Goal: Task Accomplishment & Management: Manage account settings

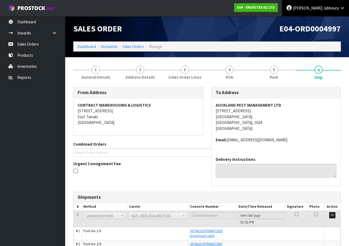
click at [342, 8] on icon at bounding box center [342, 8] width 5 height 4
drag, startPoint x: 328, startPoint y: 22, endPoint x: 328, endPoint y: 16, distance: 5.5
click at [328, 22] on link "Logout" at bounding box center [327, 21] width 43 height 7
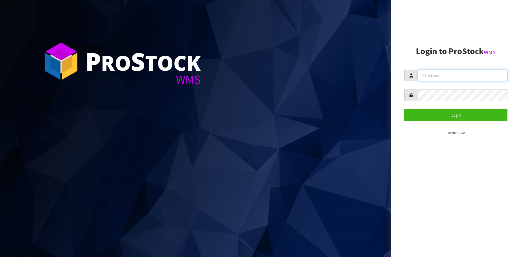
click at [454, 74] on input "text" at bounding box center [463, 76] width 90 height 12
type input "[EMAIL_ADDRESS][DOMAIN_NAME]"
click at [405, 109] on button "Login" at bounding box center [456, 115] width 103 height 12
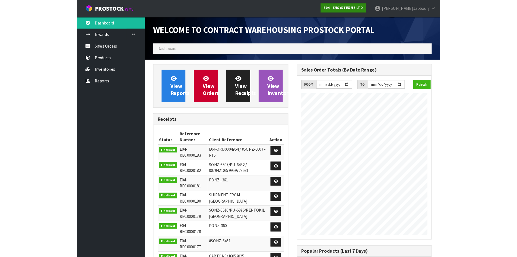
scroll to position [301, 222]
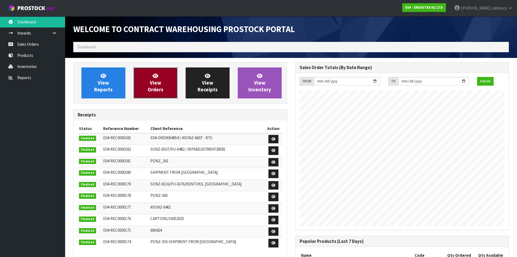
click at [157, 83] on span "View Orders" at bounding box center [156, 83] width 16 height 20
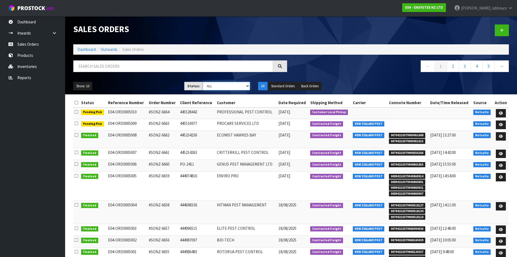
click at [242, 85] on select "Draft Pending Allocated Pending Pick Goods Picked Goods Packed Pending Charges …" at bounding box center [226, 86] width 47 height 8
click at [203, 82] on select "Draft Pending Allocated Pending Pick Goods Picked Goods Packed Pending Charges …" at bounding box center [226, 86] width 47 height 8
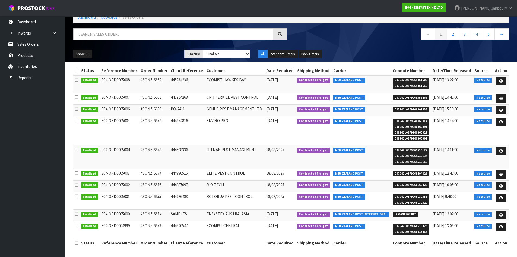
scroll to position [32, 0]
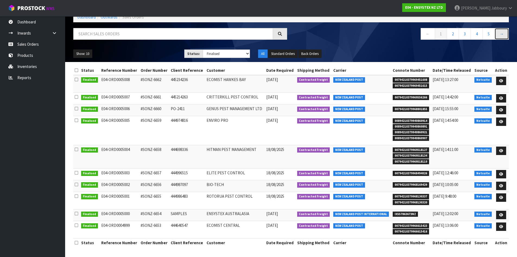
click at [504, 33] on link "→" at bounding box center [502, 34] width 14 height 12
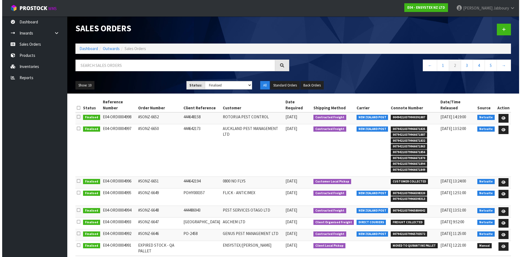
scroll to position [0, 0]
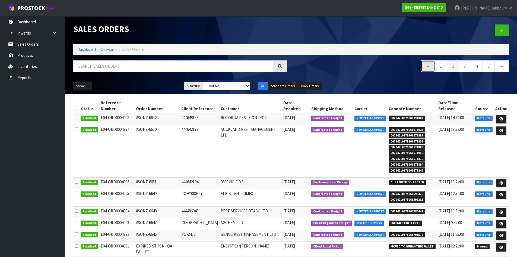
click at [424, 67] on link "←" at bounding box center [428, 66] width 14 height 12
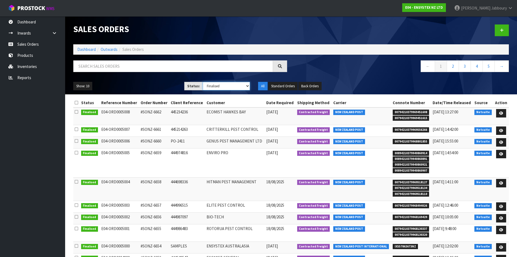
click at [233, 85] on select "Draft Pending Allocated Pending Pick Goods Picked Goods Packed Pending Charges …" at bounding box center [226, 86] width 47 height 8
select select "string:ALL"
click at [203, 82] on select "Draft Pending Allocated Pending Pick Goods Picked Goods Packed Pending Charges …" at bounding box center [226, 86] width 47 height 8
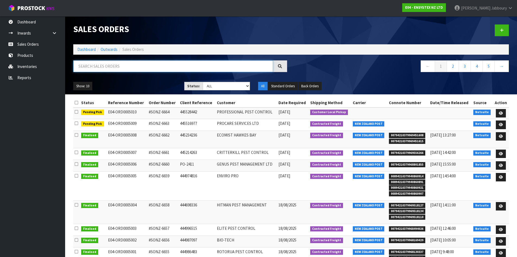
click at [188, 66] on input "text" at bounding box center [173, 66] width 200 height 12
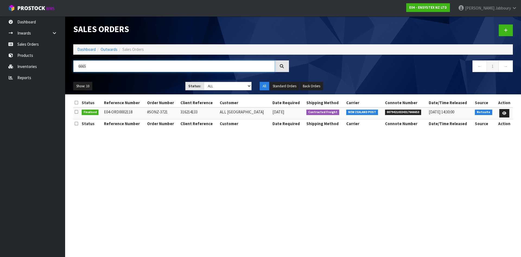
click at [98, 67] on input "6665" at bounding box center [174, 66] width 202 height 12
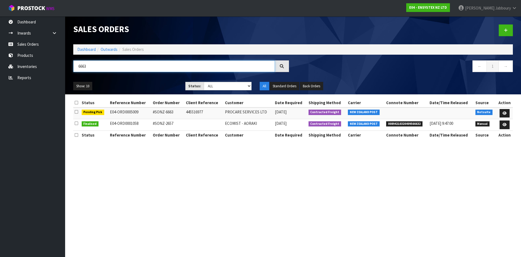
type input "6663"
click at [515, 8] on icon at bounding box center [514, 8] width 5 height 4
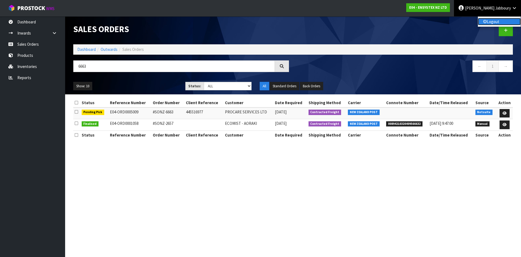
click at [492, 22] on link "Logout" at bounding box center [499, 21] width 43 height 7
